Goal: Task Accomplishment & Management: Manage account settings

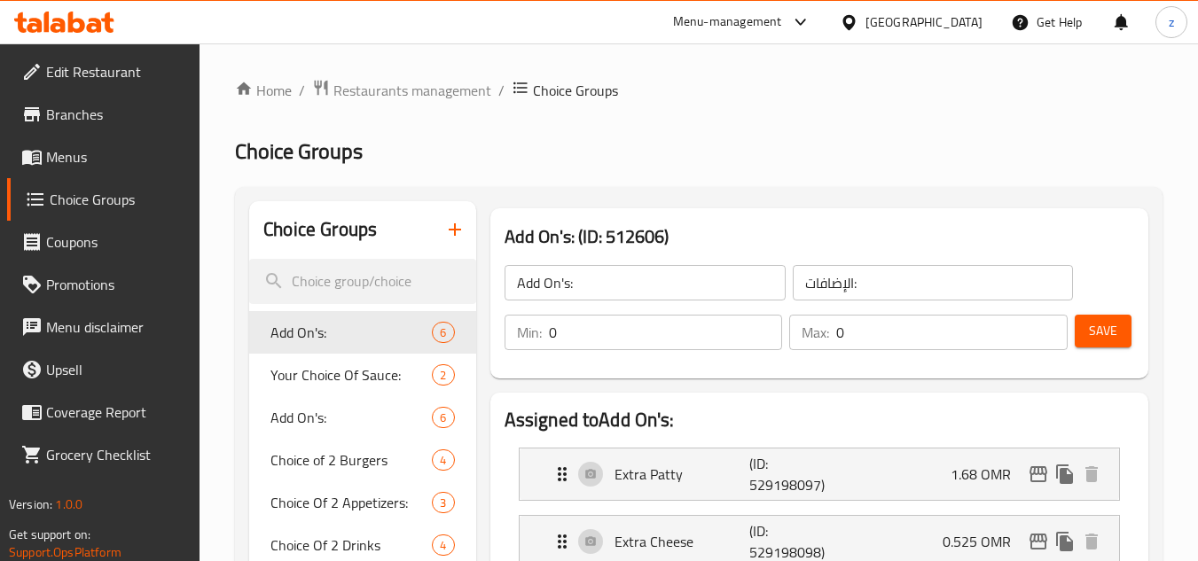
click at [955, 30] on div "[GEOGRAPHIC_DATA]" at bounding box center [923, 22] width 117 height 20
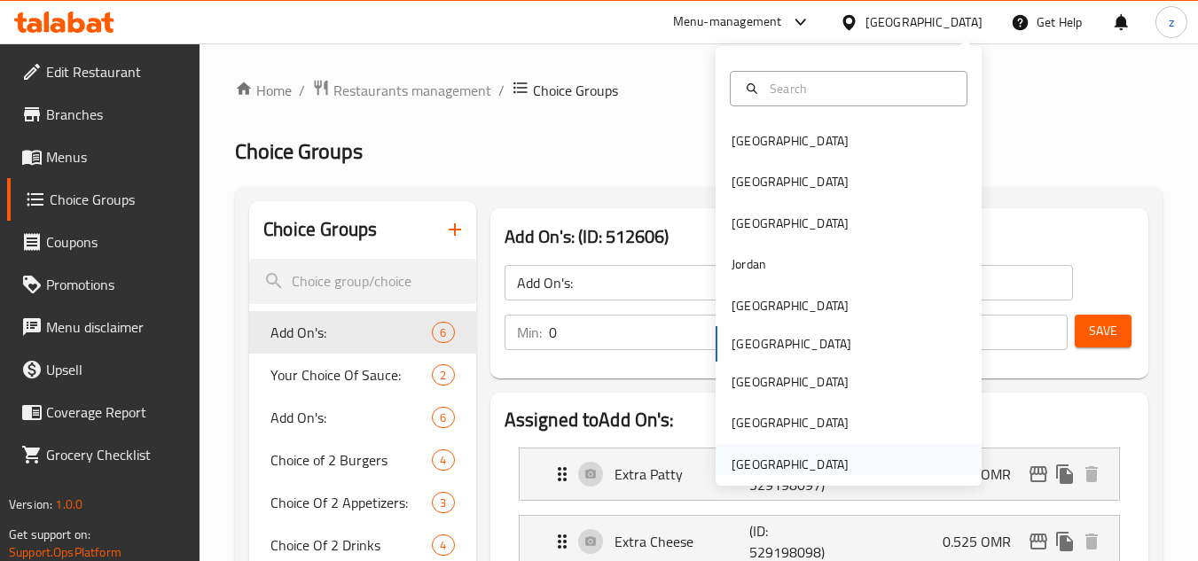
click at [787, 458] on div "[GEOGRAPHIC_DATA]" at bounding box center [789, 465] width 117 height 20
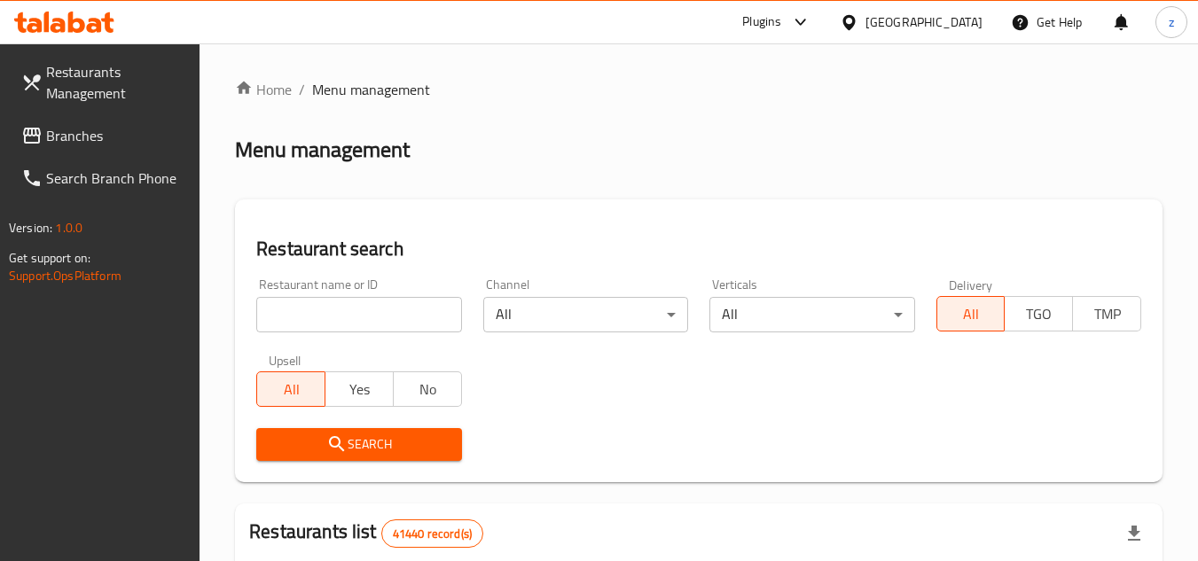
click at [137, 121] on link "Branches" at bounding box center [103, 135] width 193 height 43
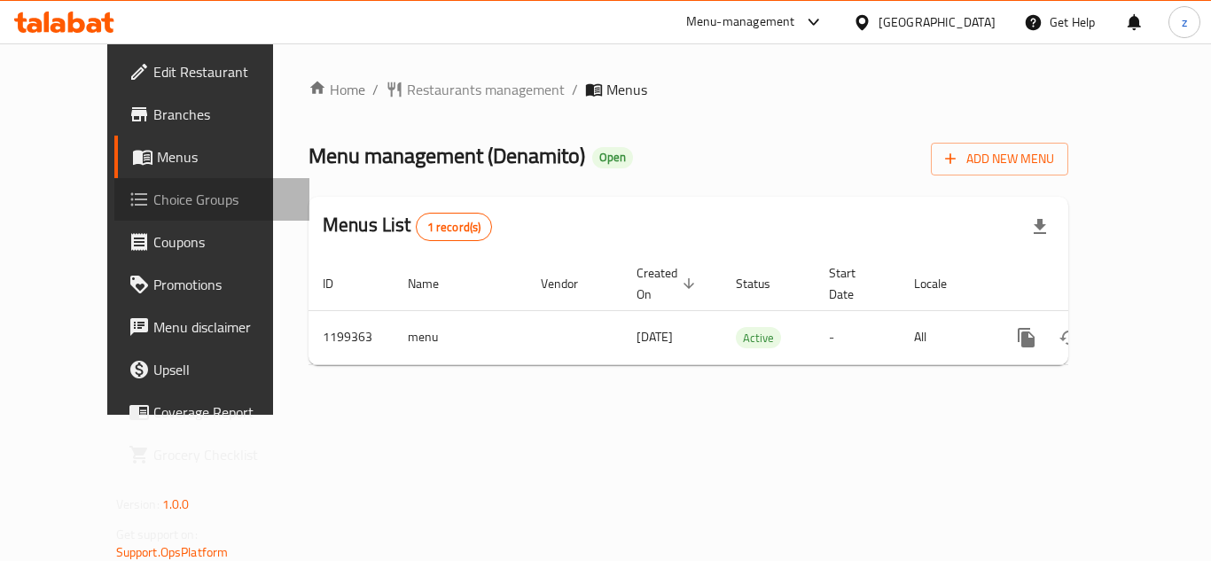
click at [153, 191] on span "Choice Groups" at bounding box center [224, 199] width 142 height 21
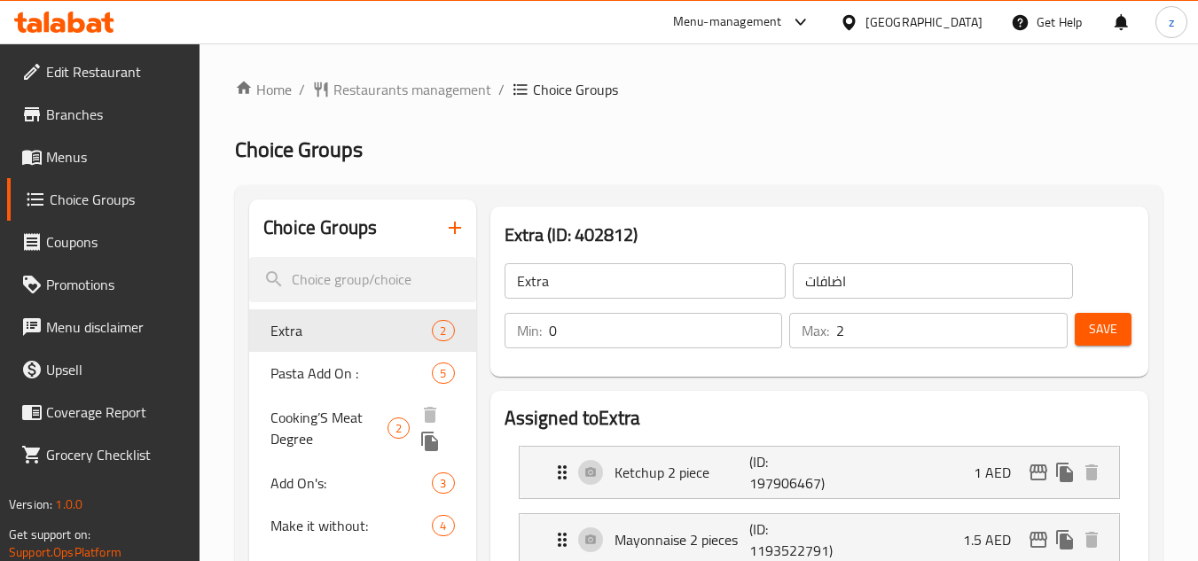
click at [344, 425] on span "Cooking’S Meat Degree" at bounding box center [328, 428] width 117 height 43
type input "Cooking’S Meat Degree"
type input "درجة طبخ اللحوم"
type input "1"
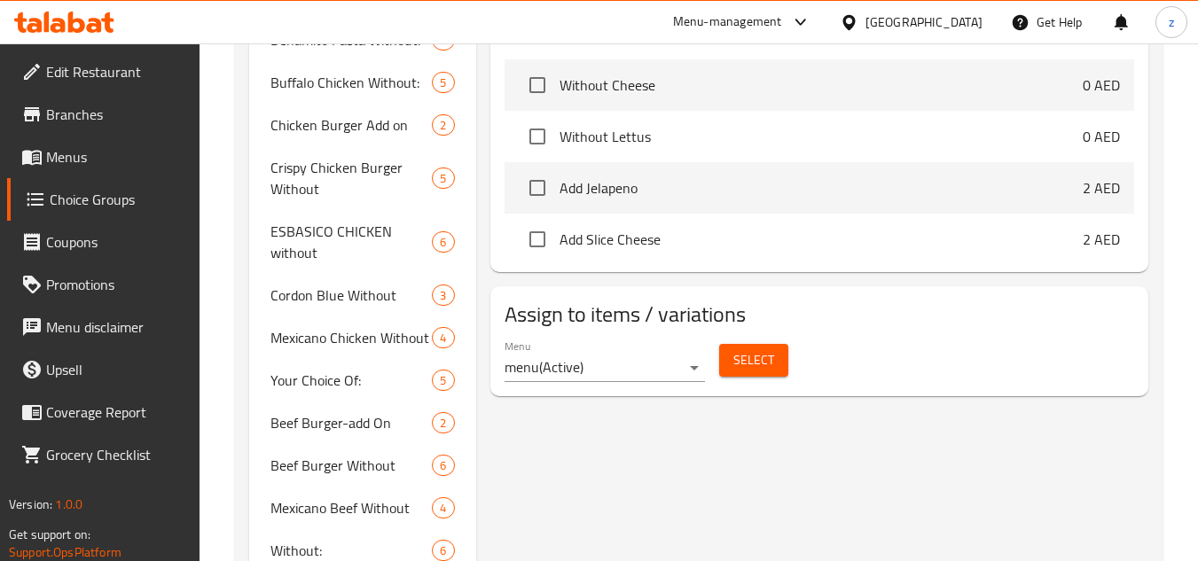
scroll to position [886, 0]
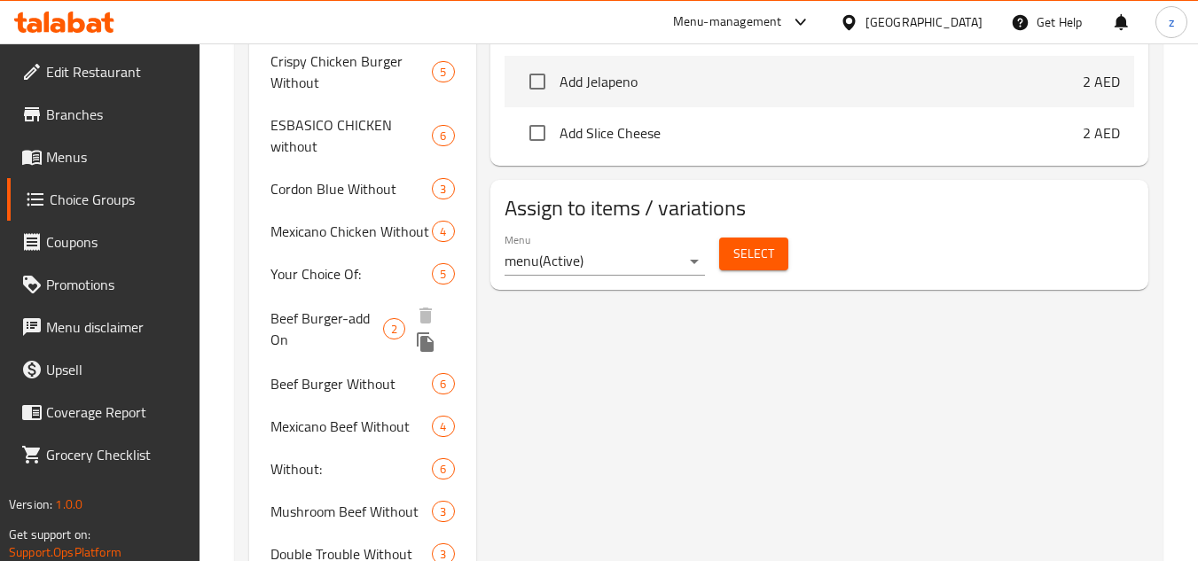
click at [317, 308] on span "Beef Burger-add On" at bounding box center [326, 329] width 112 height 43
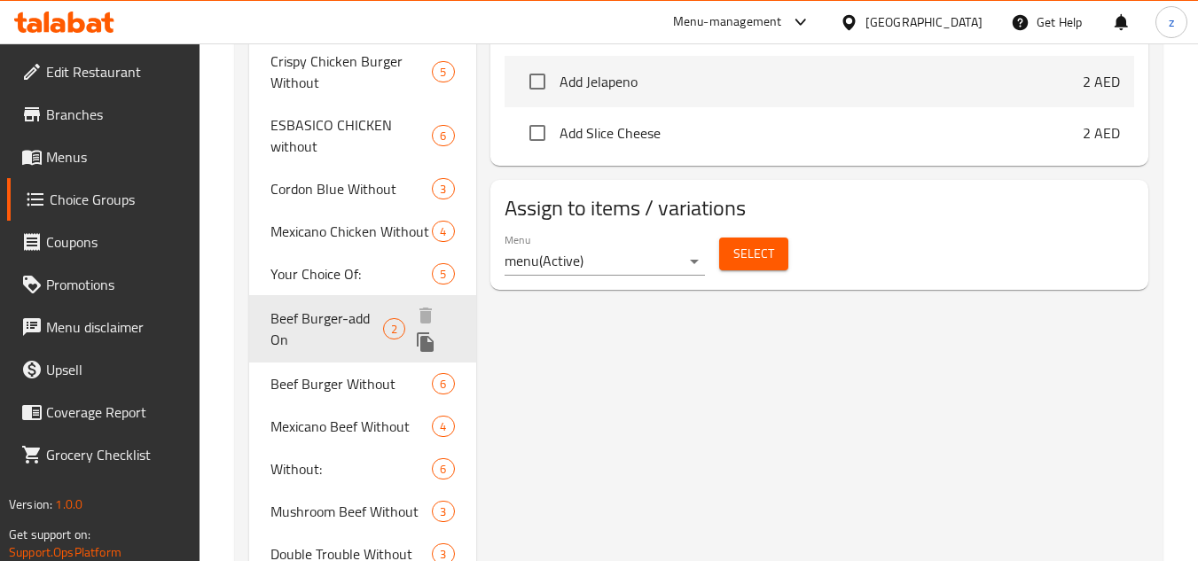
type input "Beef Burger-add On"
type input "اضافات برجر الحم"
type input "0"
type input "2"
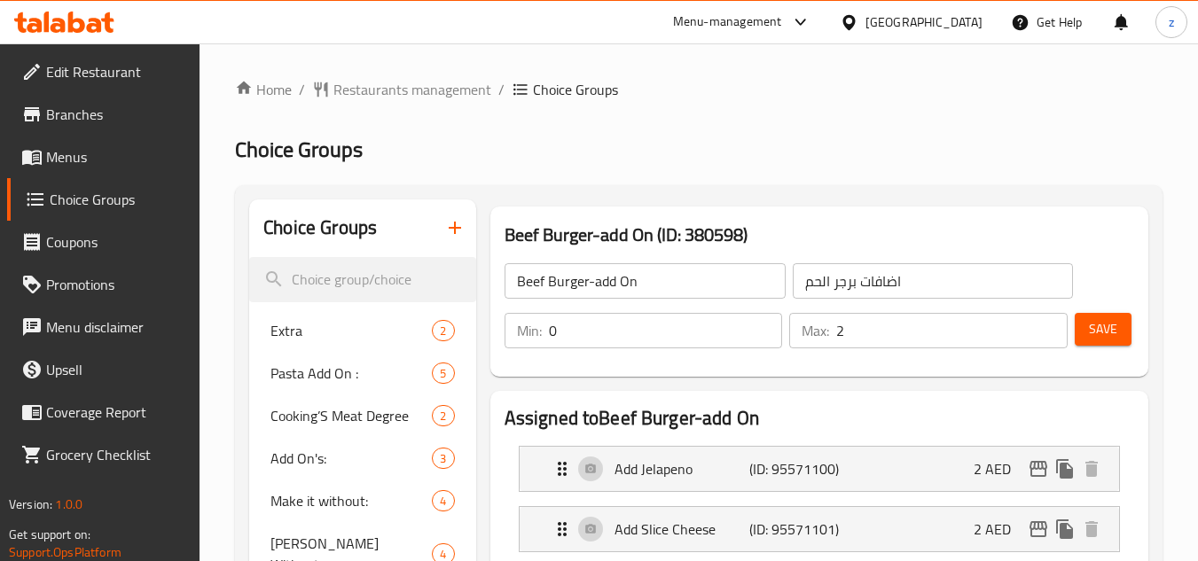
scroll to position [89, 0]
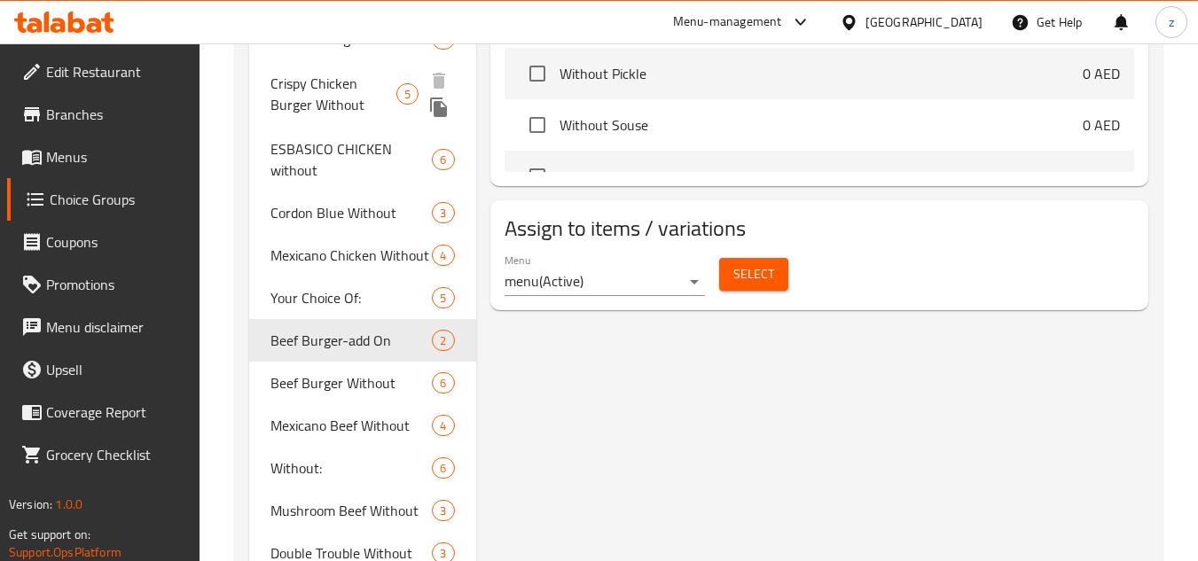
scroll to position [886, 0]
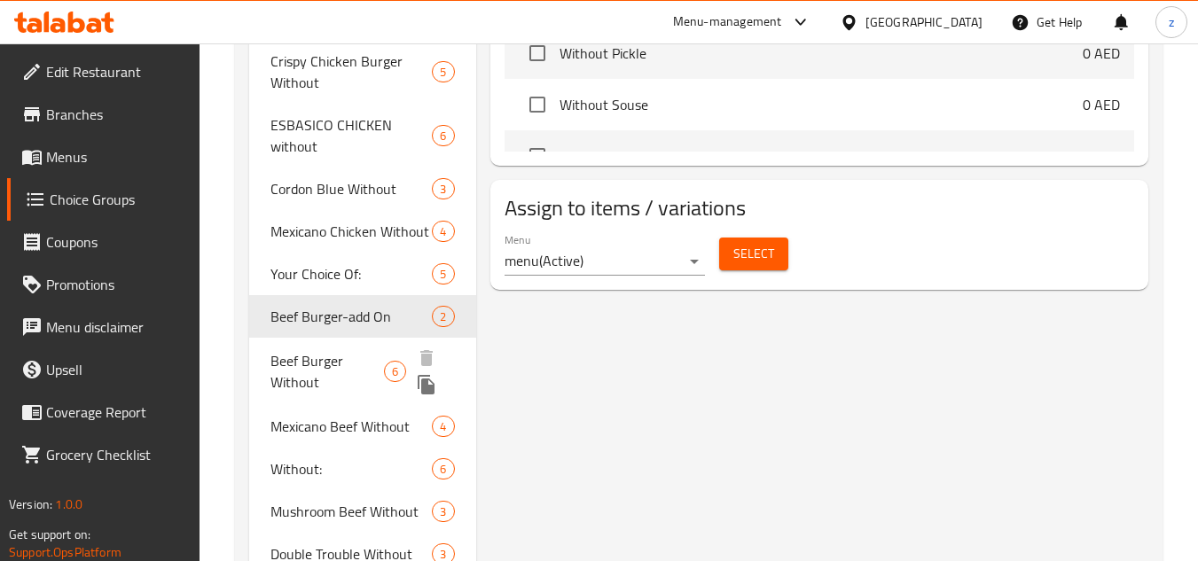
click at [361, 350] on span "Beef Burger Without" at bounding box center [326, 371] width 113 height 43
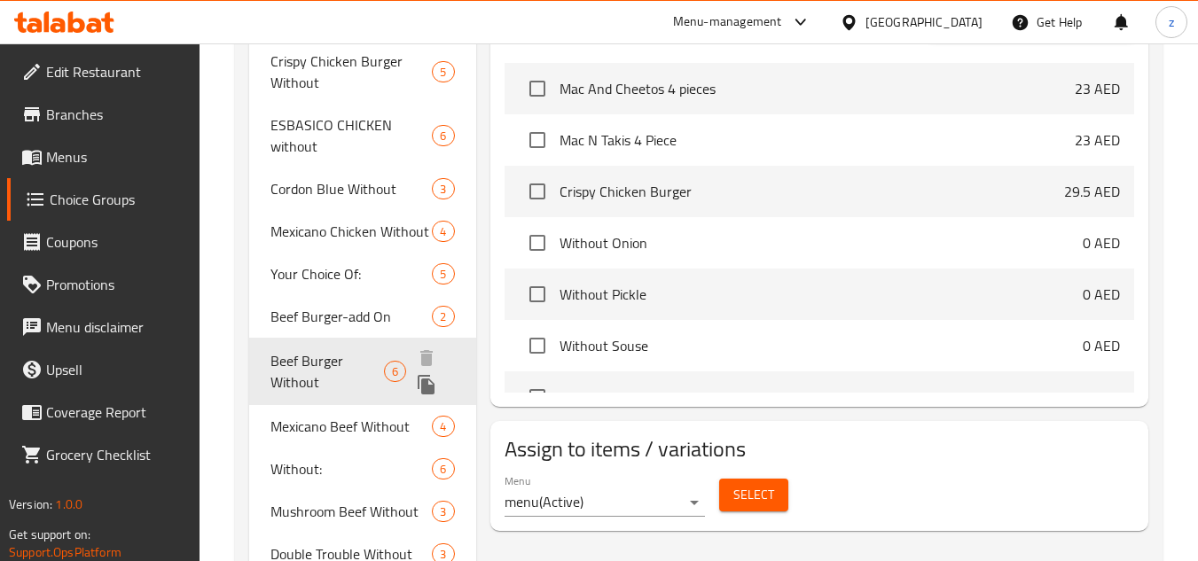
type input "Beef Burger Without"
type input "بيف برجر بدون"
type input "6"
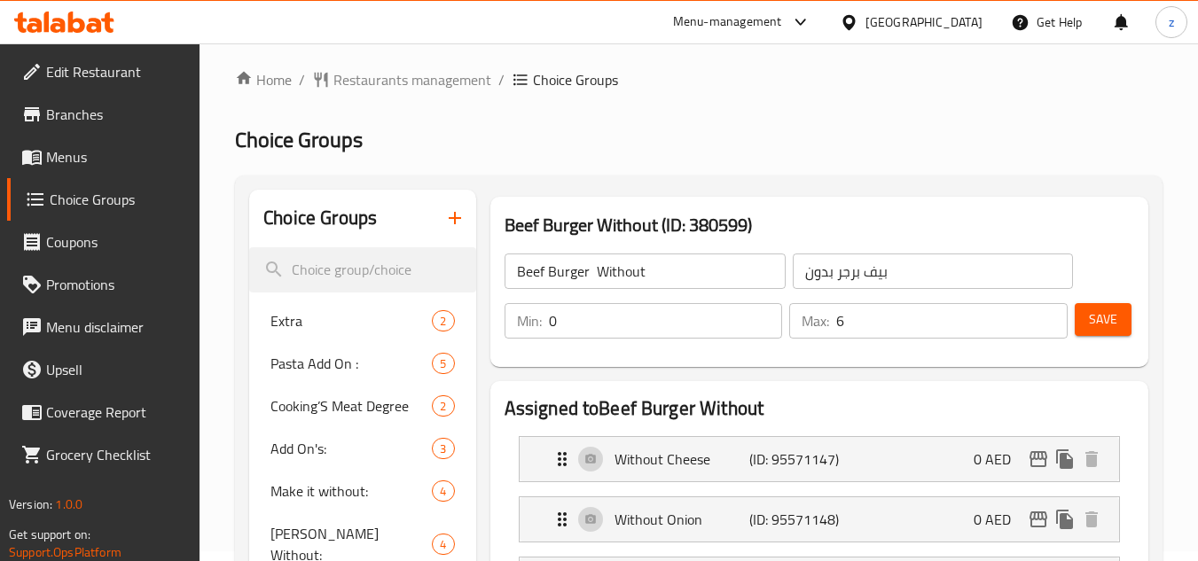
scroll to position [0, 0]
